Goal: Information Seeking & Learning: Learn about a topic

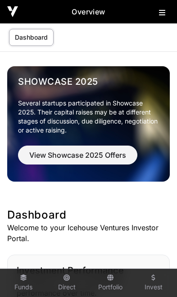
click at [160, 16] on icon at bounding box center [162, 12] width 6 height 7
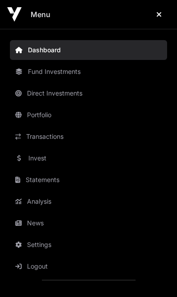
click at [45, 226] on link "News" at bounding box center [88, 223] width 157 height 20
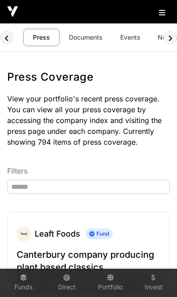
click at [123, 39] on link "Events" at bounding box center [130, 37] width 36 height 17
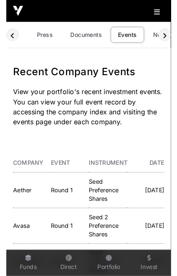
scroll to position [0, 53]
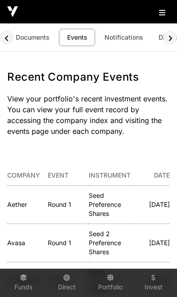
click at [19, 206] on link "Aether" at bounding box center [17, 205] width 20 height 8
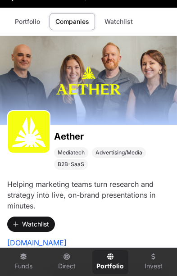
scroll to position [14, 0]
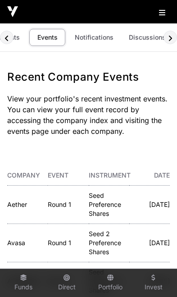
scroll to position [0, 82]
